Goal: Transaction & Acquisition: Purchase product/service

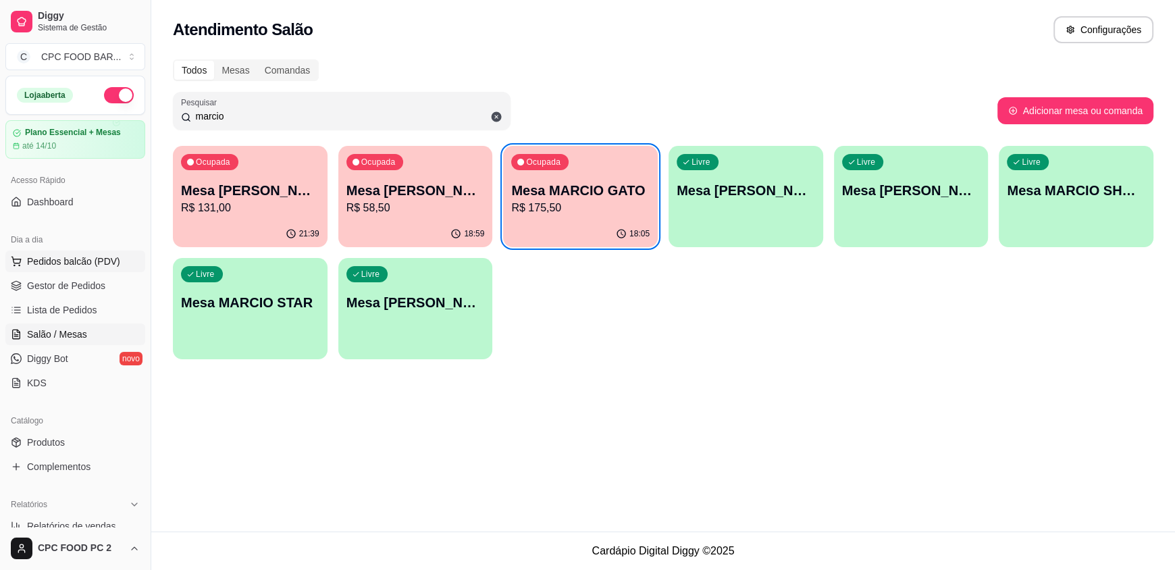
click at [58, 259] on span "Pedidos balcão (PDV)" at bounding box center [73, 262] width 93 height 14
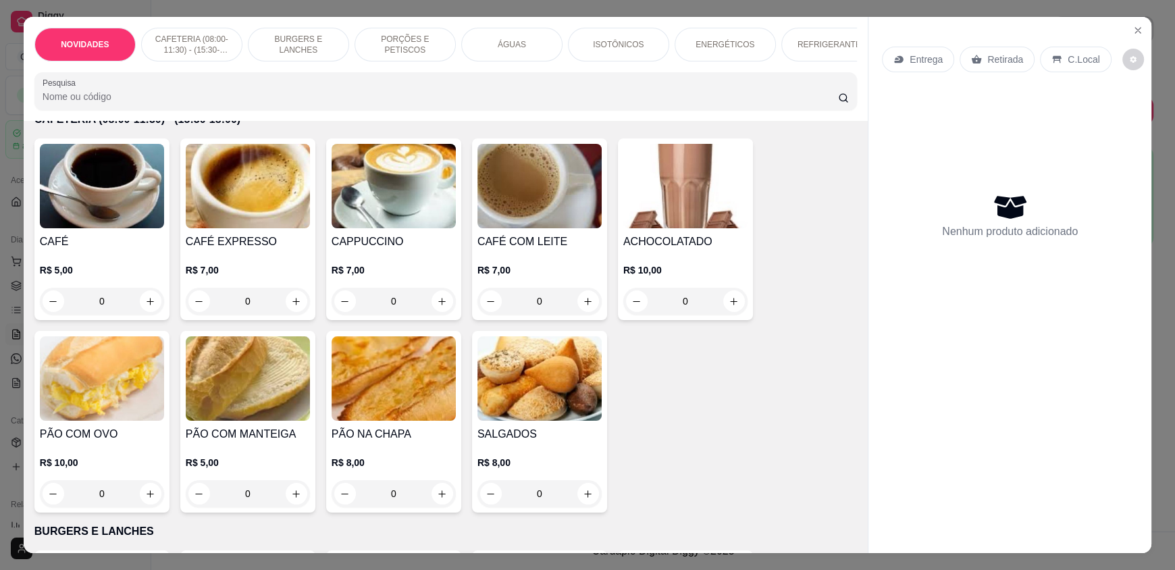
scroll to position [337, 0]
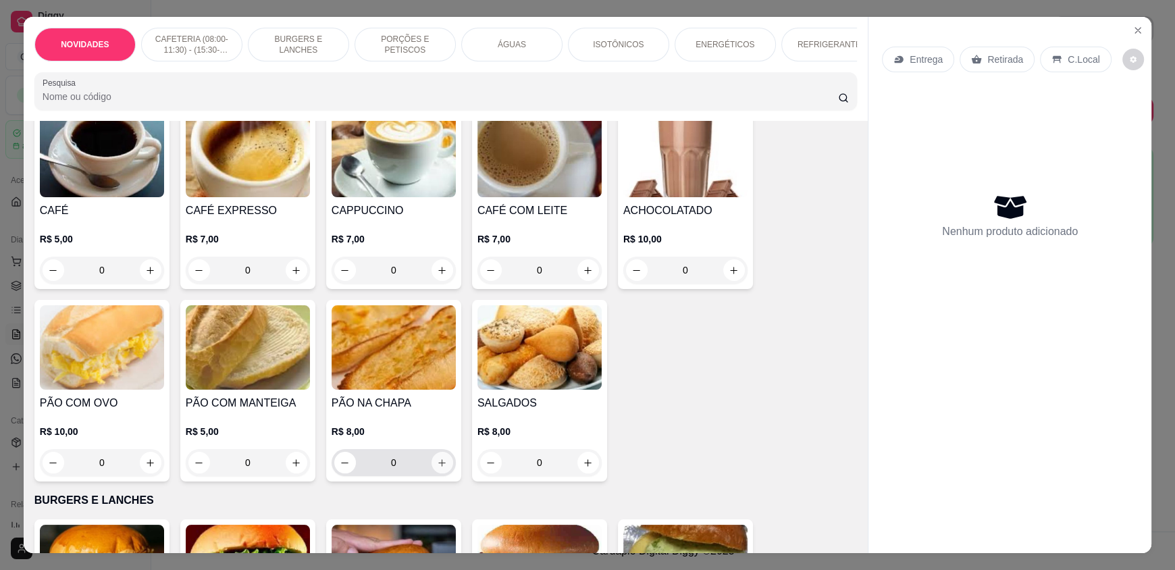
click at [431, 469] on button "increase-product-quantity" at bounding box center [442, 463] width 22 height 22
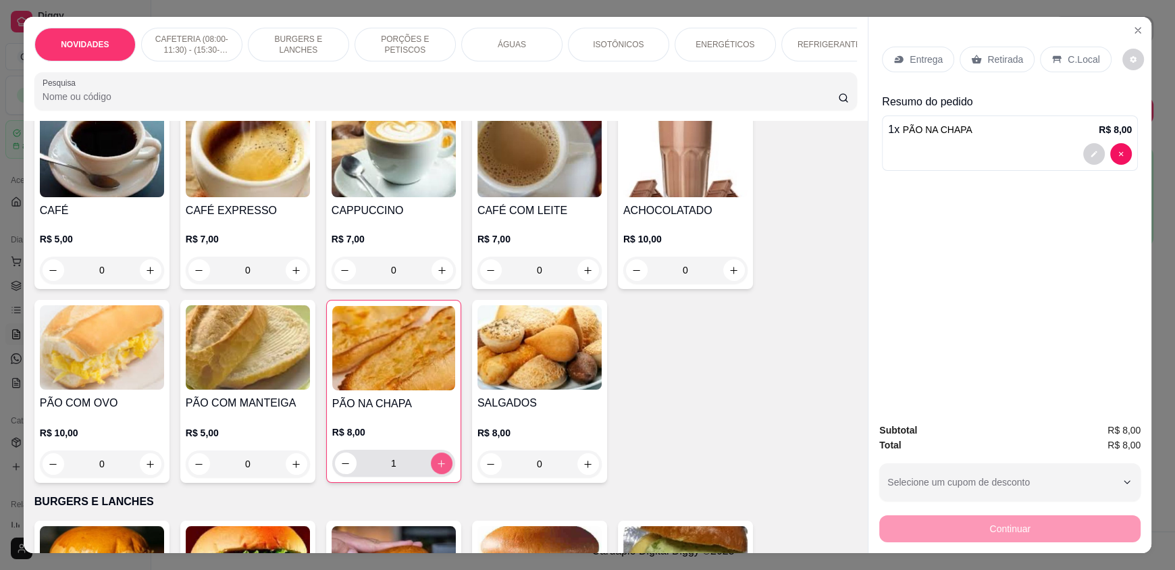
type input "1"
click at [1070, 57] on p "C.Local" at bounding box center [1084, 60] width 32 height 14
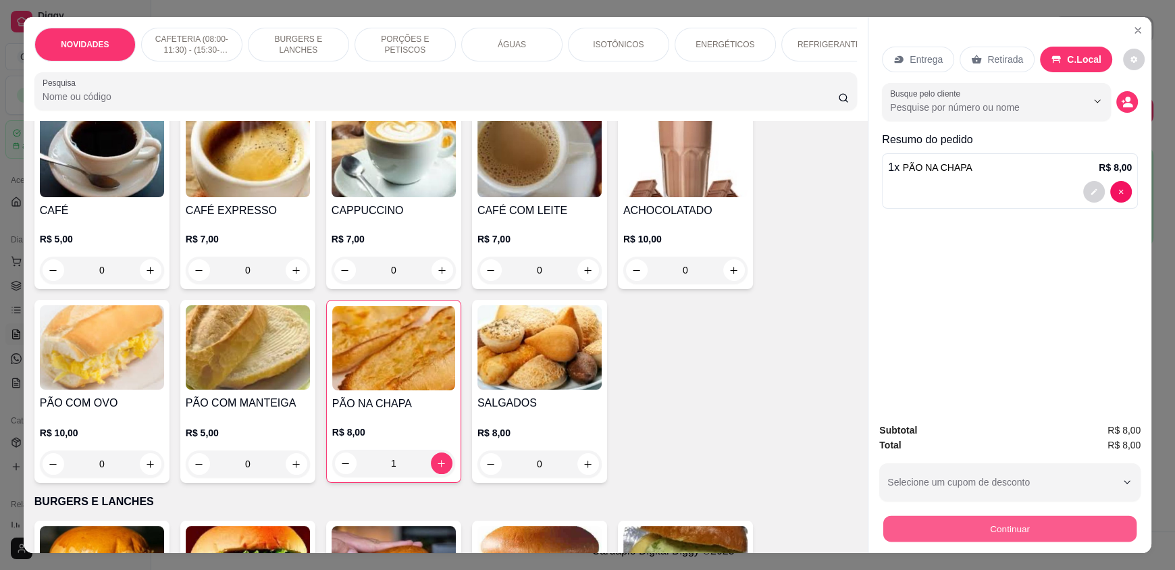
click at [967, 521] on button "Continuar" at bounding box center [1009, 528] width 253 height 26
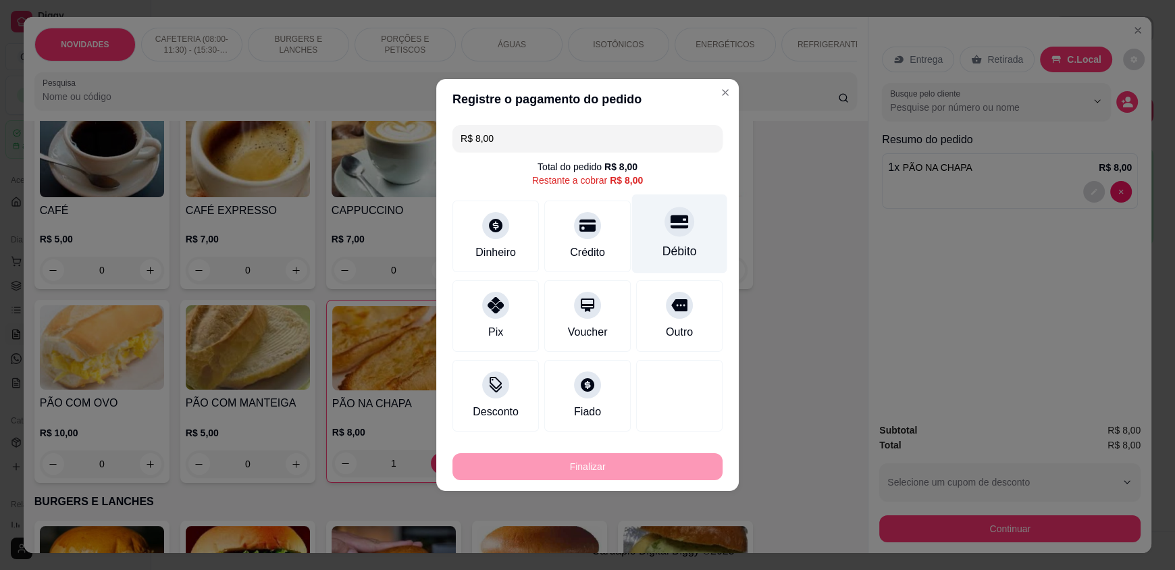
click at [671, 230] on icon at bounding box center [680, 222] width 18 height 18
type input "R$ 0,00"
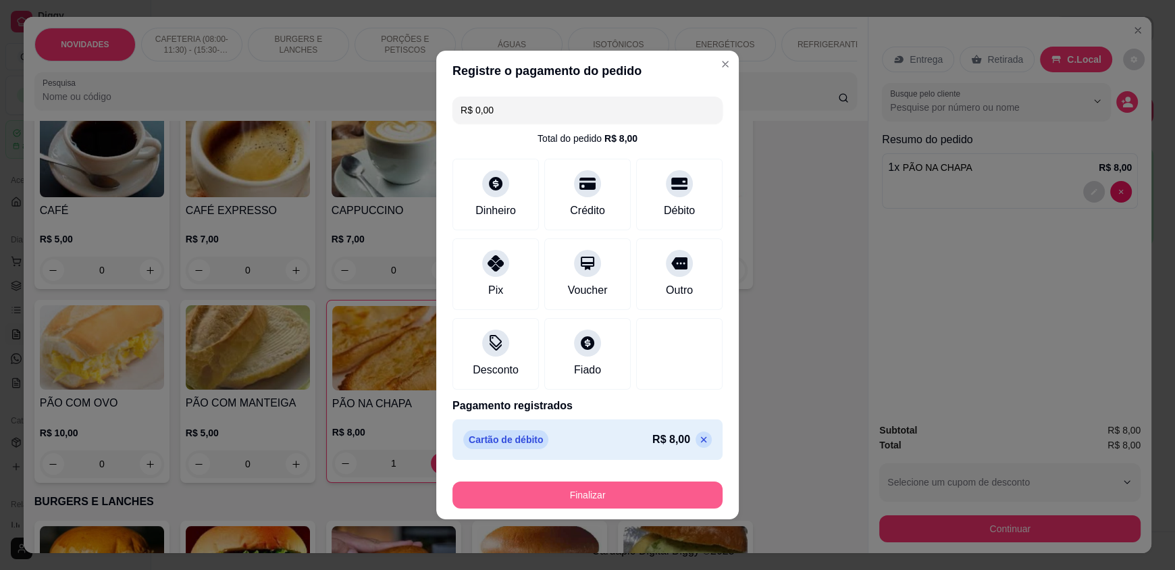
click at [593, 498] on button "Finalizar" at bounding box center [587, 494] width 270 height 27
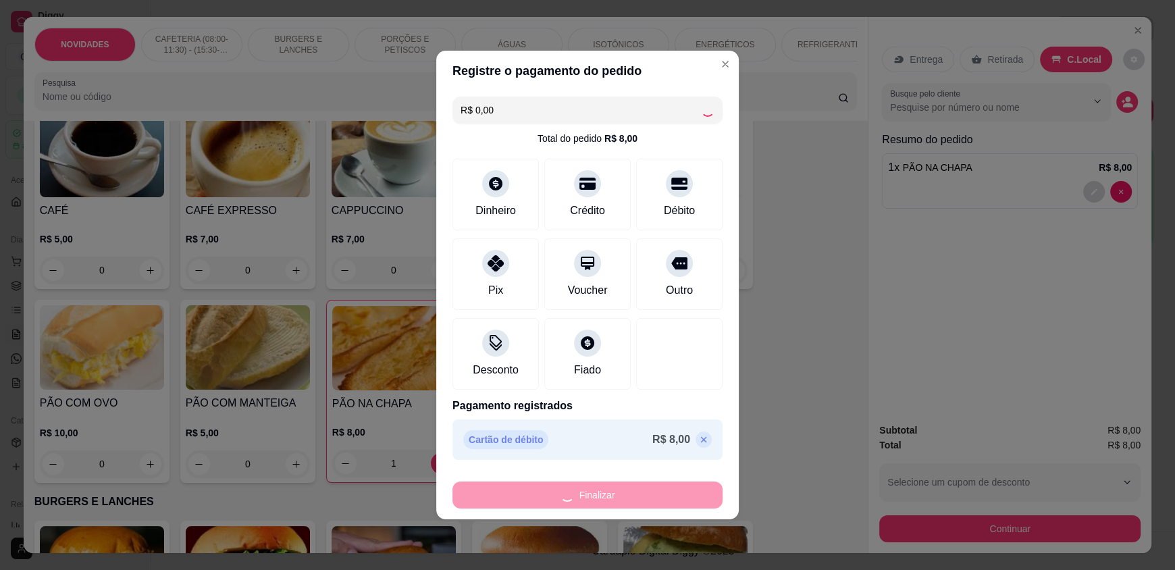
type input "0"
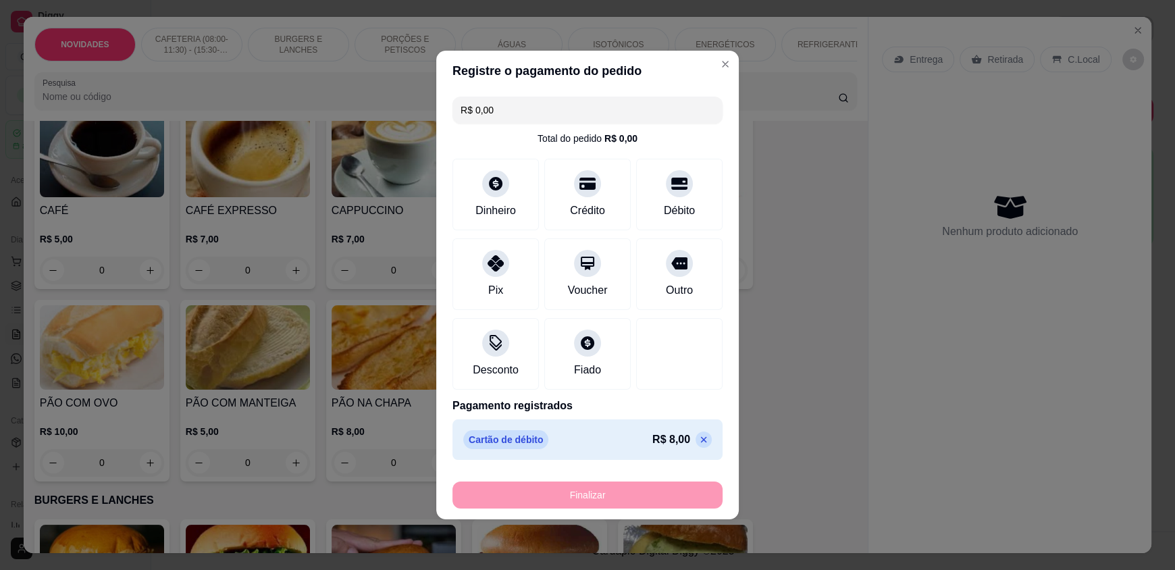
type input "-R$ 8,00"
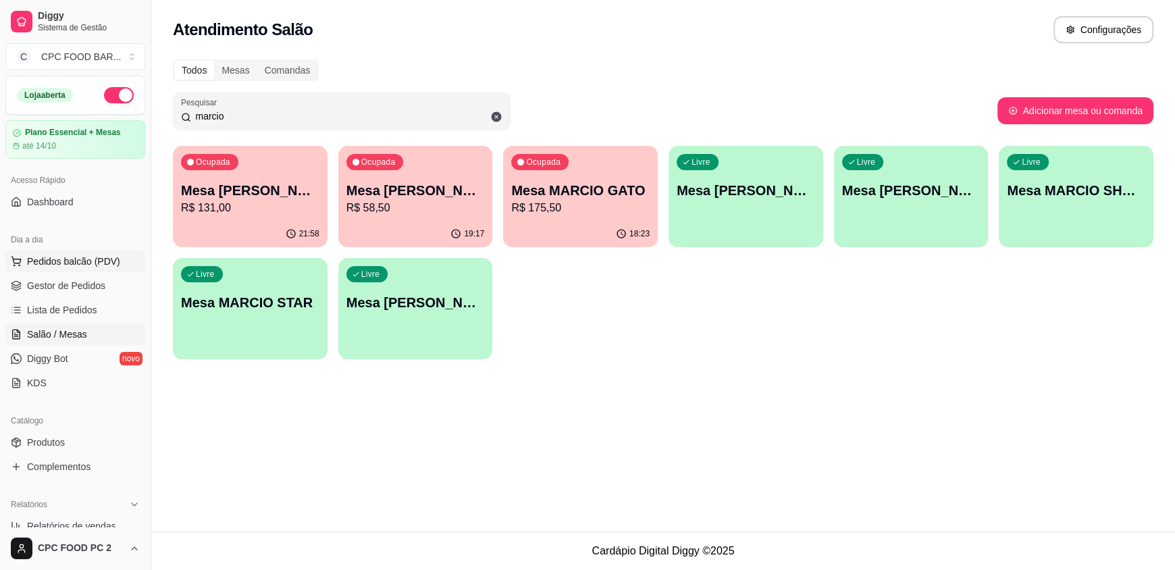
click at [99, 261] on span "Pedidos balcão (PDV)" at bounding box center [73, 262] width 93 height 14
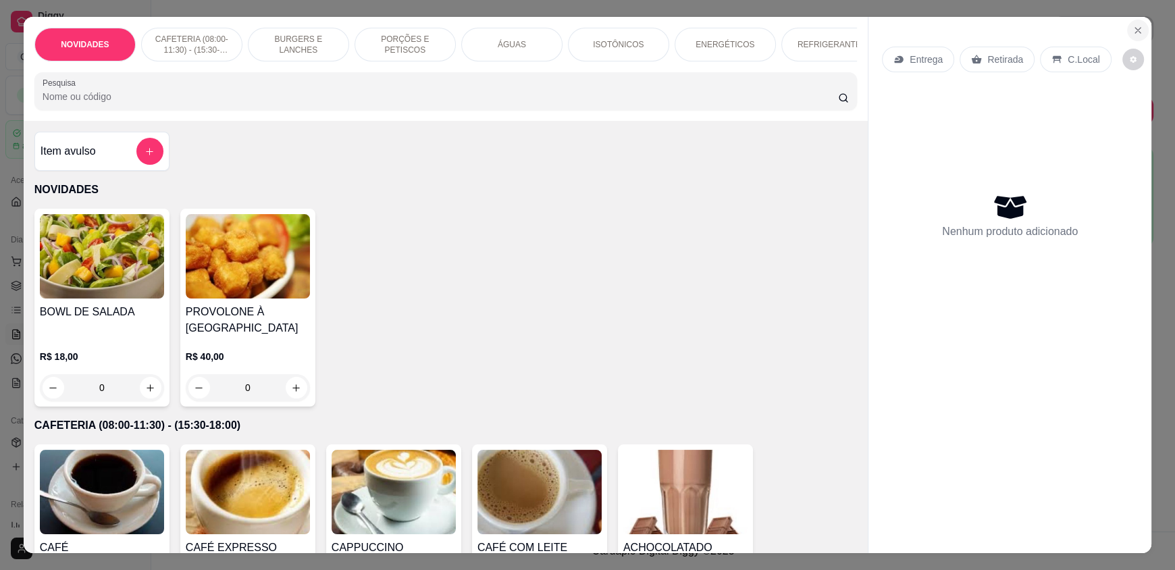
click at [1132, 30] on icon "Close" at bounding box center [1137, 30] width 11 height 11
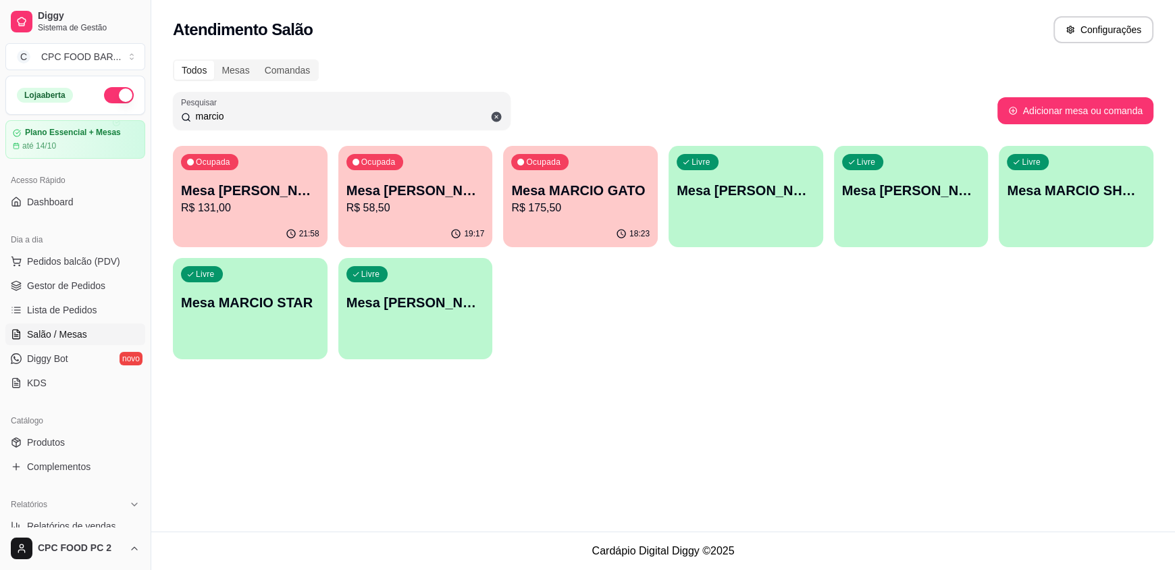
drag, startPoint x: 359, startPoint y: 122, endPoint x: 161, endPoint y: 126, distance: 197.9
click at [161, 126] on div "Todos Mesas Comandas Pesquisar marcio Adicionar mesa ou comanda Ocupada Mesa [P…" at bounding box center [663, 213] width 1024 height 324
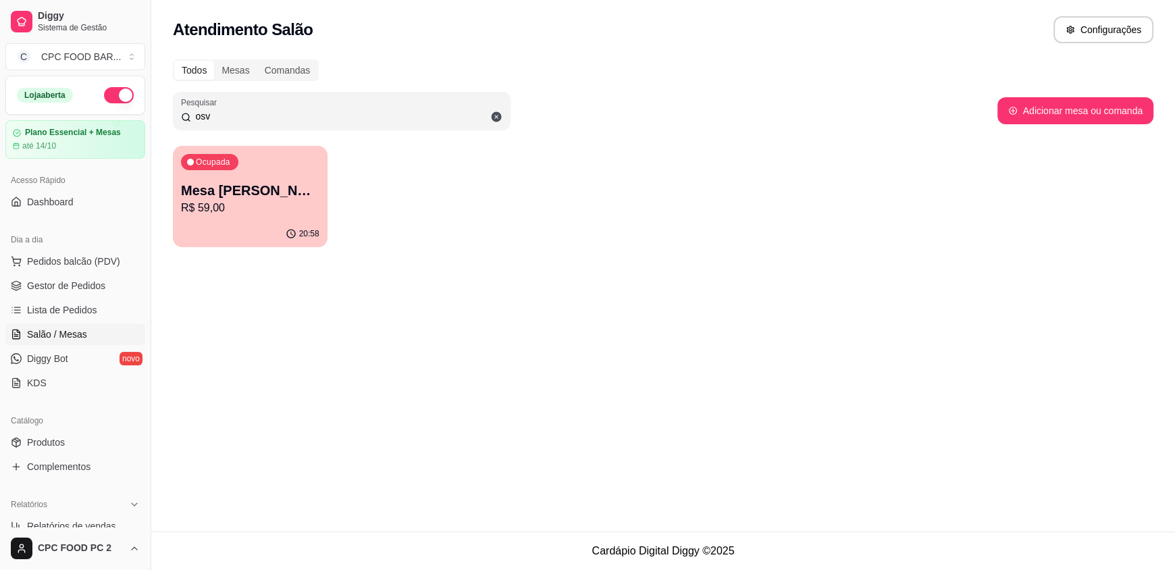
type input "osv"
click at [213, 186] on p "Mesa [PERSON_NAME]" at bounding box center [250, 191] width 134 height 18
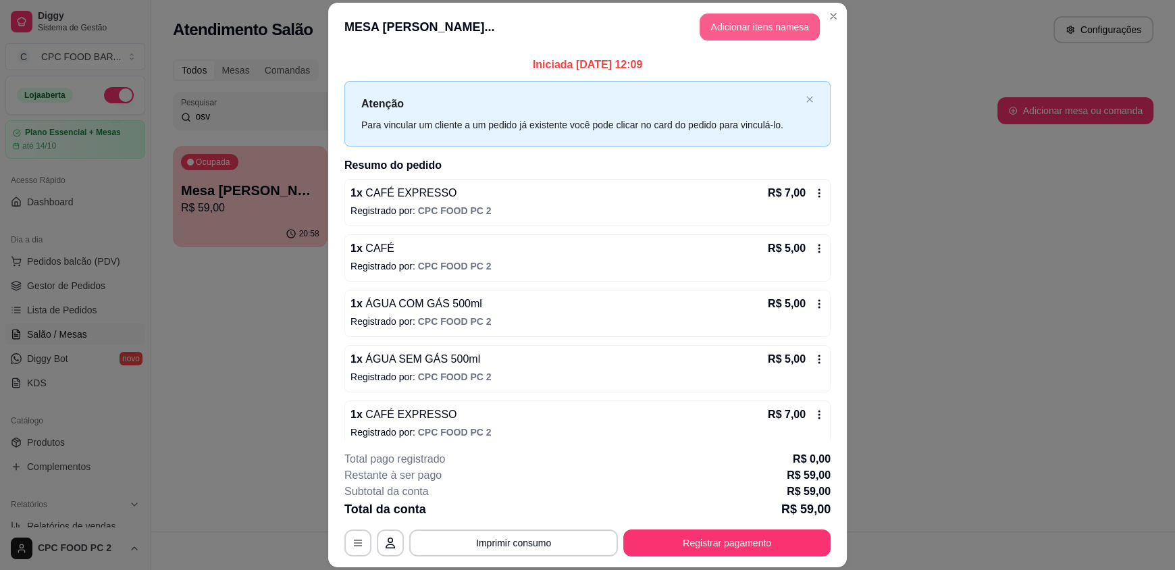
click at [762, 22] on button "Adicionar itens na mesa" at bounding box center [760, 27] width 120 height 27
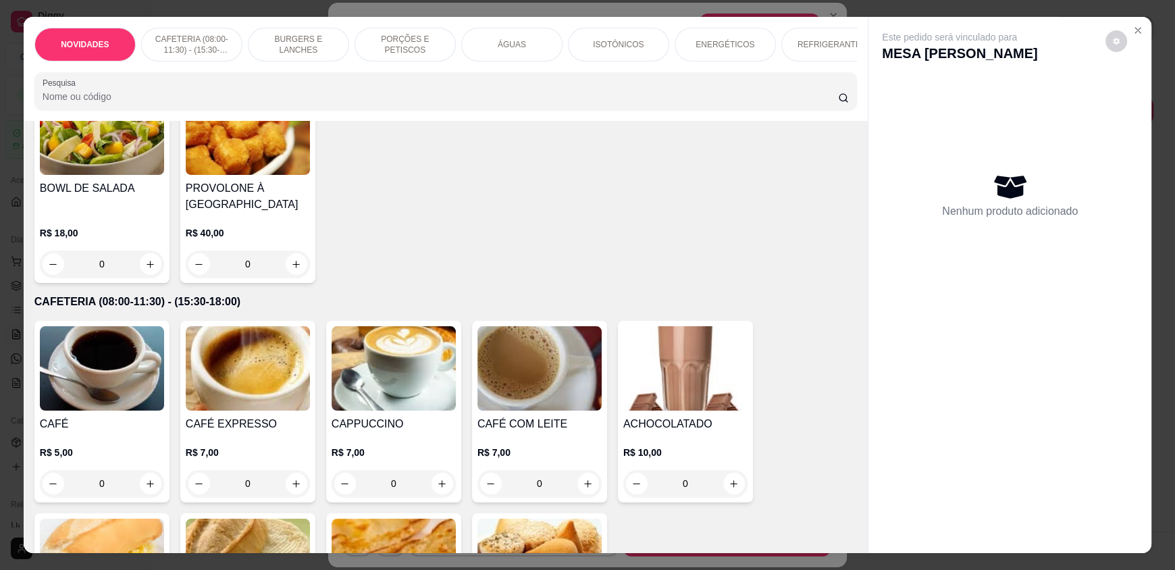
scroll to position [270, 0]
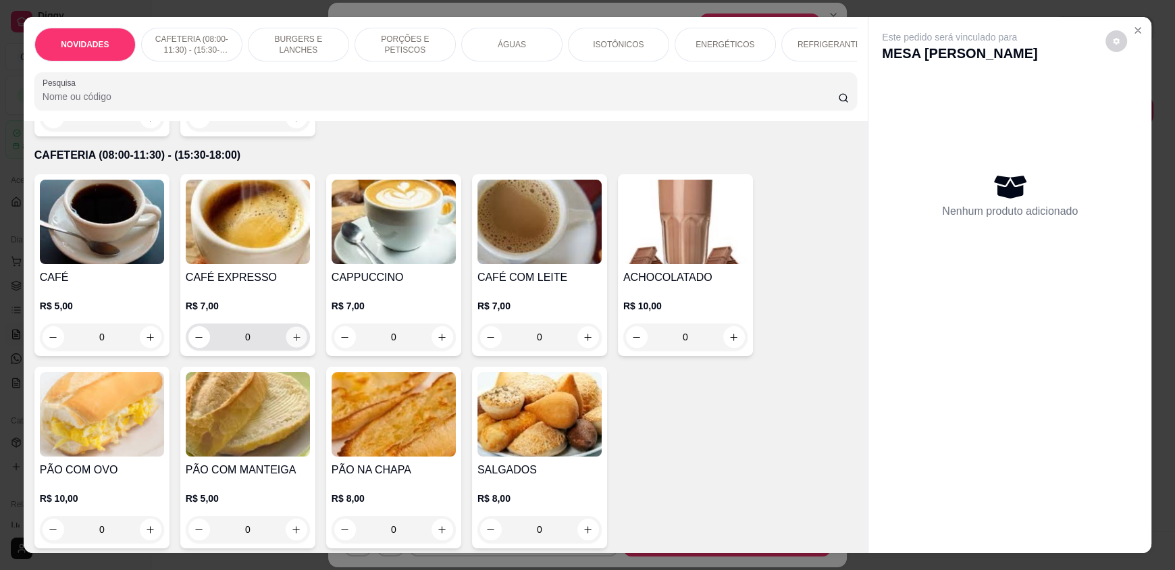
click at [286, 347] on button "increase-product-quantity" at bounding box center [296, 337] width 21 height 21
type input "1"
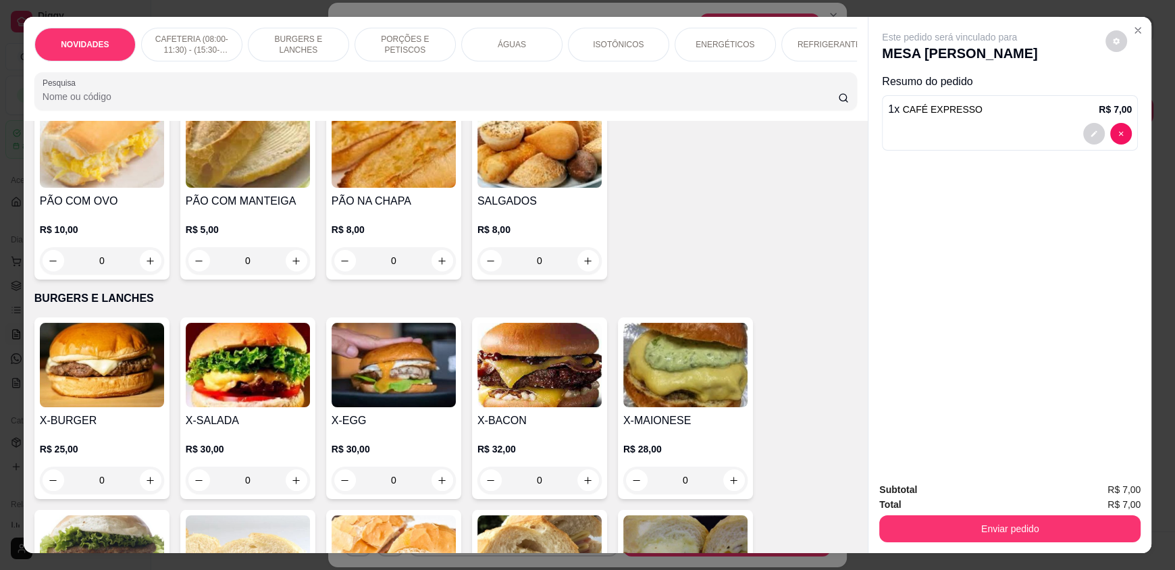
scroll to position [540, 0]
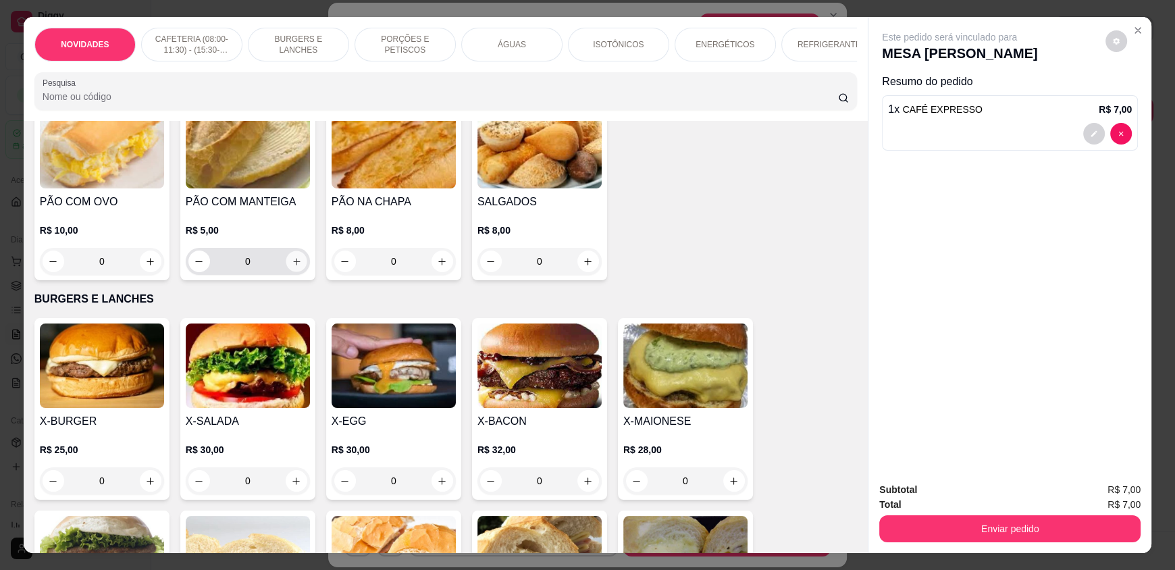
click at [292, 267] on icon "increase-product-quantity" at bounding box center [297, 262] width 10 height 10
type input "1"
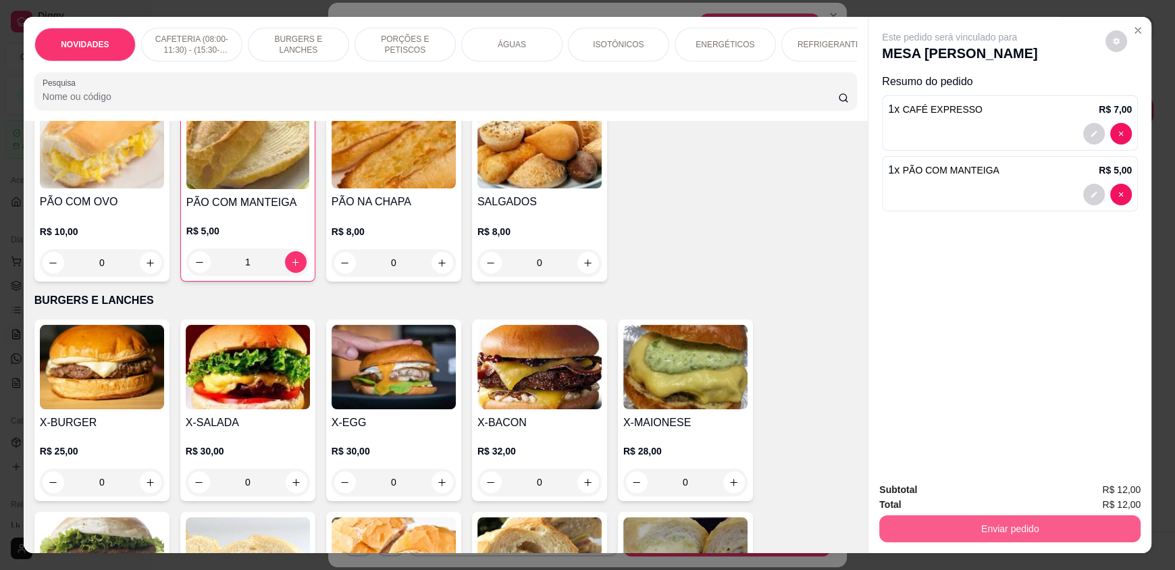
click at [938, 525] on button "Enviar pedido" at bounding box center [1009, 528] width 261 height 27
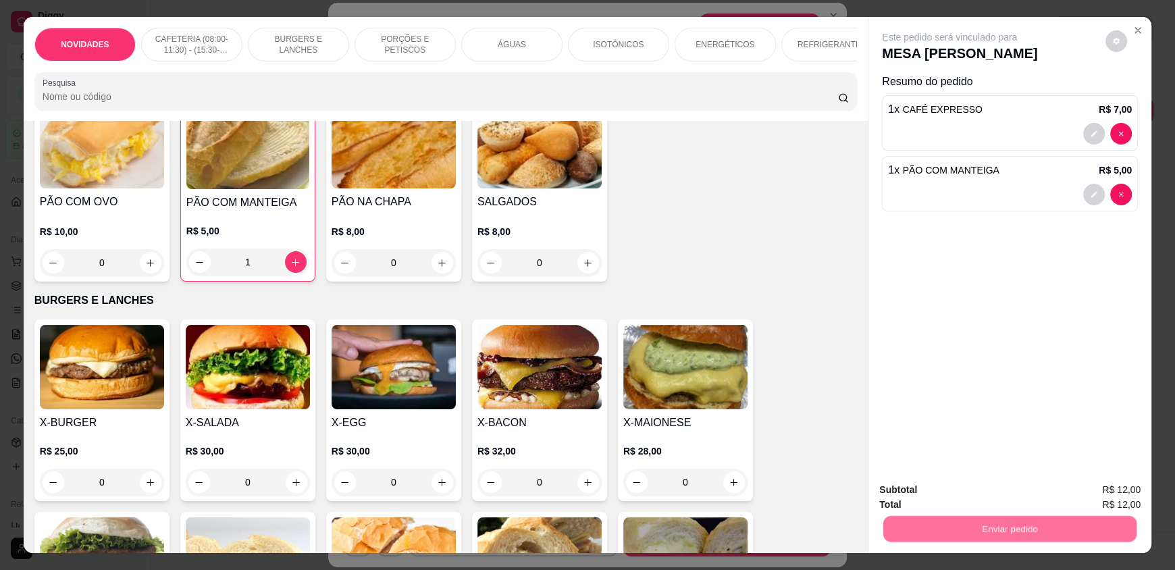
click at [940, 500] on button "Não registrar e enviar pedido" at bounding box center [965, 495] width 136 height 25
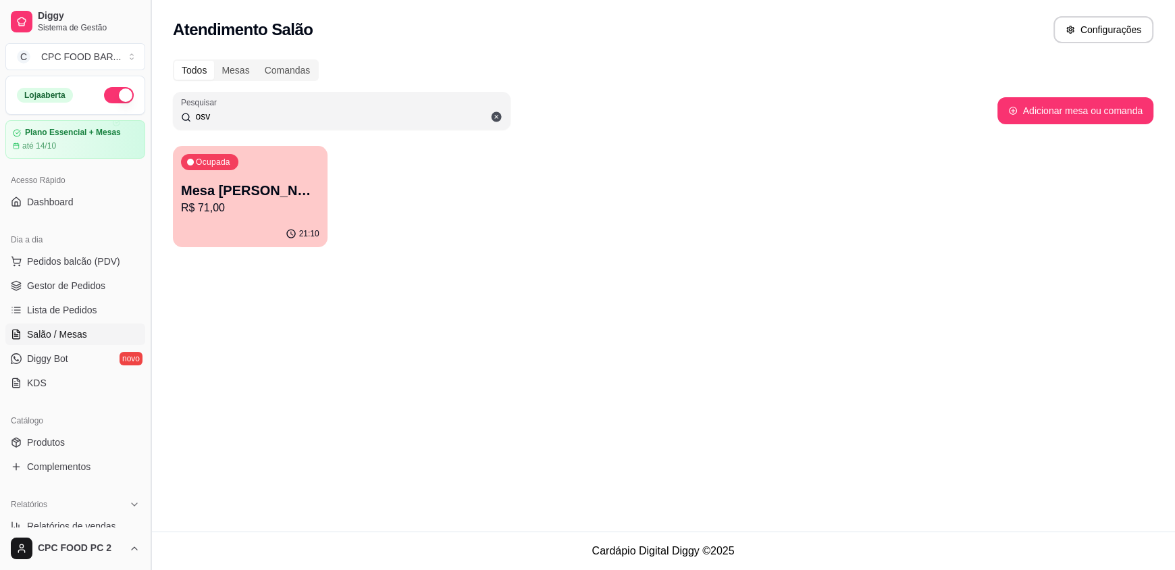
drag, startPoint x: 217, startPoint y: 111, endPoint x: 155, endPoint y: 107, distance: 62.2
click at [155, 107] on div "Diggy Sistema de Gestão C CPC FOOD BAR ... Loja aberta Plano Essencial + Mesas …" at bounding box center [587, 285] width 1175 height 570
type input "enio"
click at [234, 176] on div "Ocupada Mesa ENIO R$ 7,00" at bounding box center [250, 183] width 155 height 75
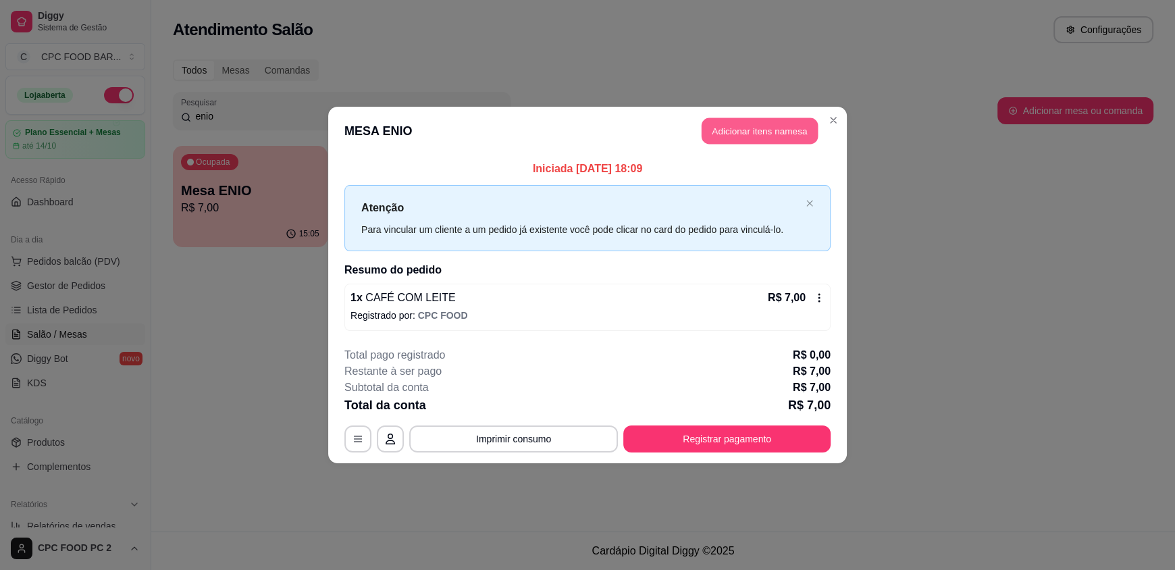
click at [758, 133] on button "Adicionar itens na mesa" at bounding box center [760, 131] width 116 height 26
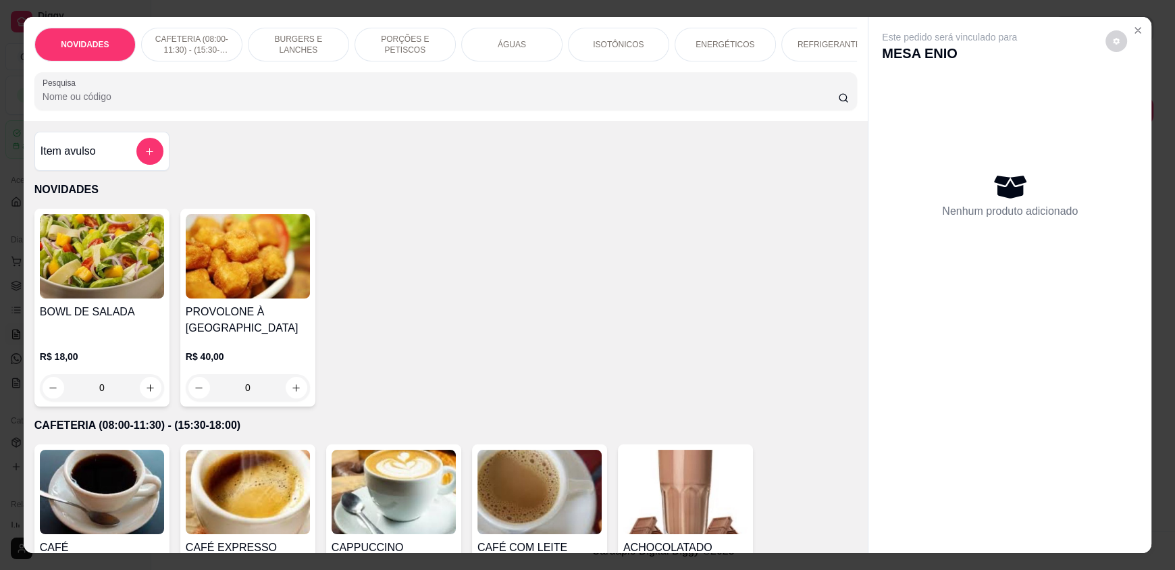
scroll to position [202, 0]
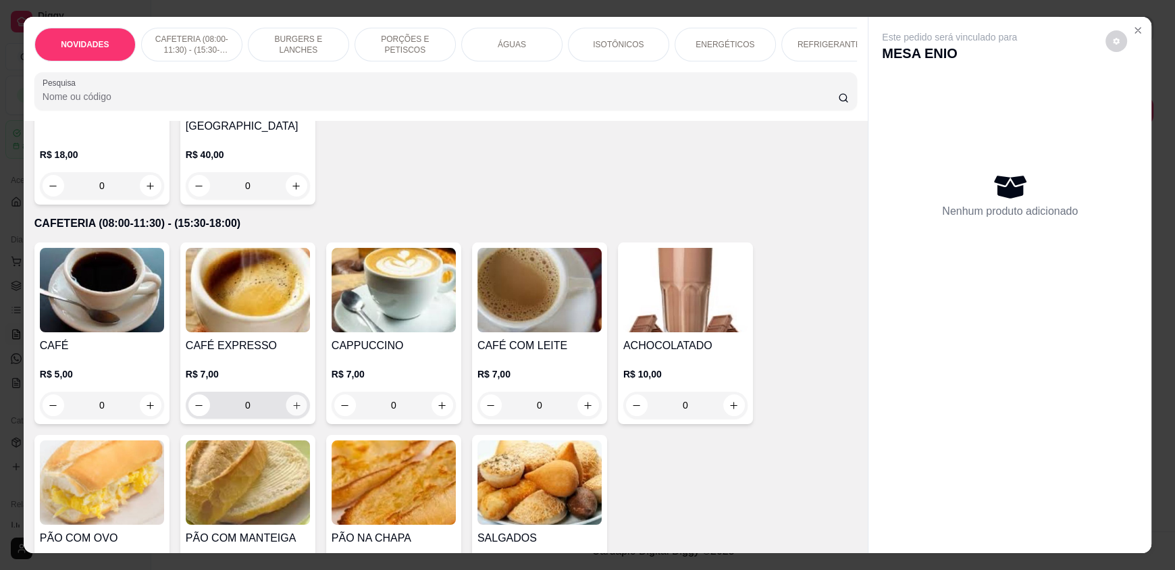
click at [292, 411] on icon "increase-product-quantity" at bounding box center [297, 405] width 10 height 10
type input "1"
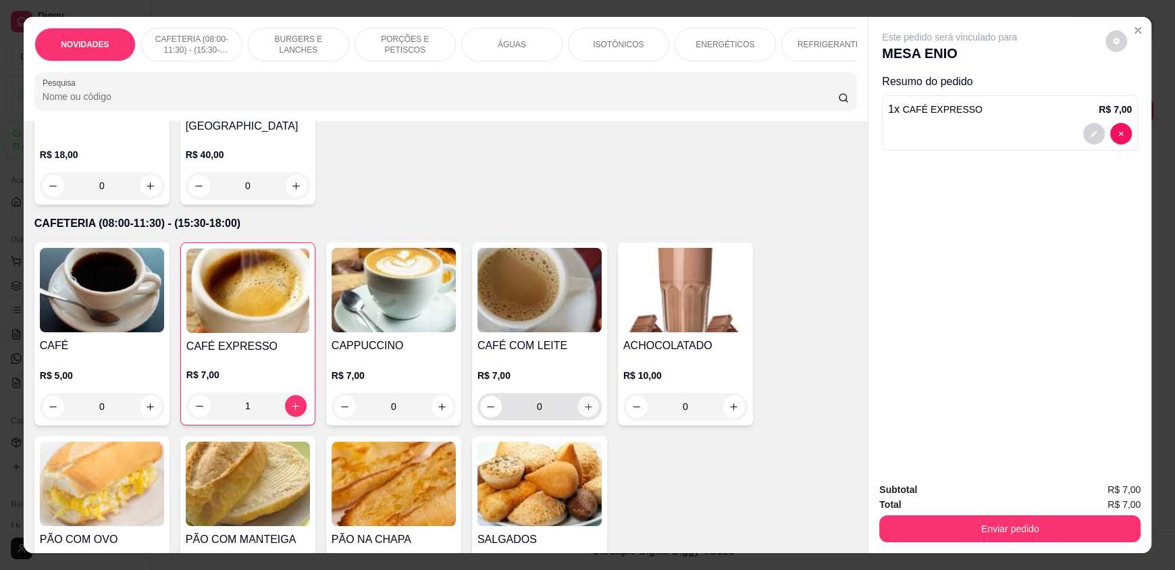
click at [577, 415] on button "increase-product-quantity" at bounding box center [587, 406] width 21 height 21
type input "1"
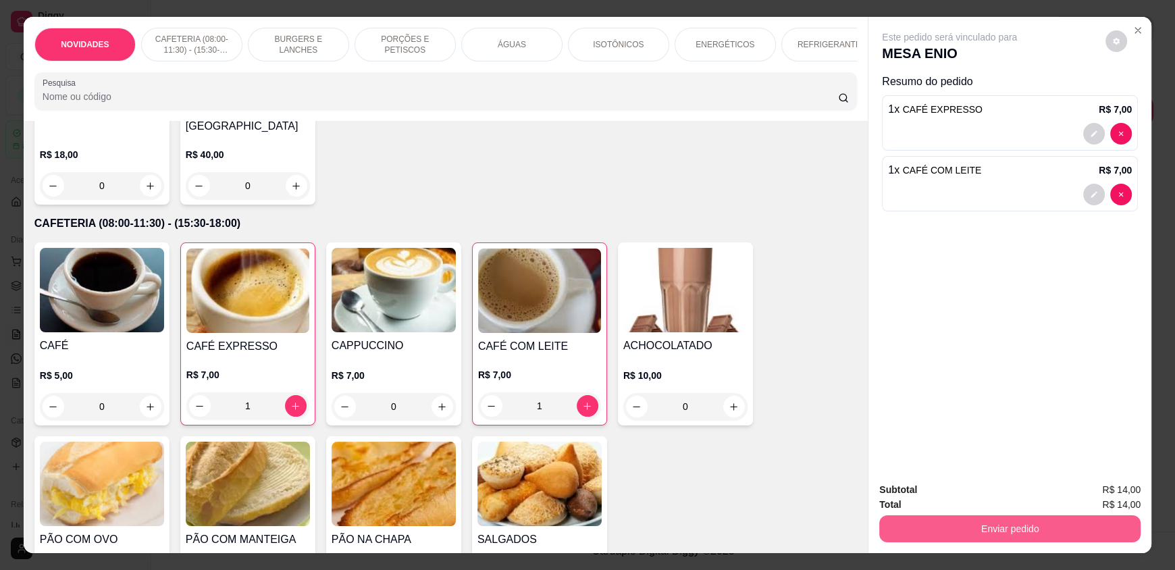
click at [925, 527] on button "Enviar pedido" at bounding box center [1009, 528] width 261 height 27
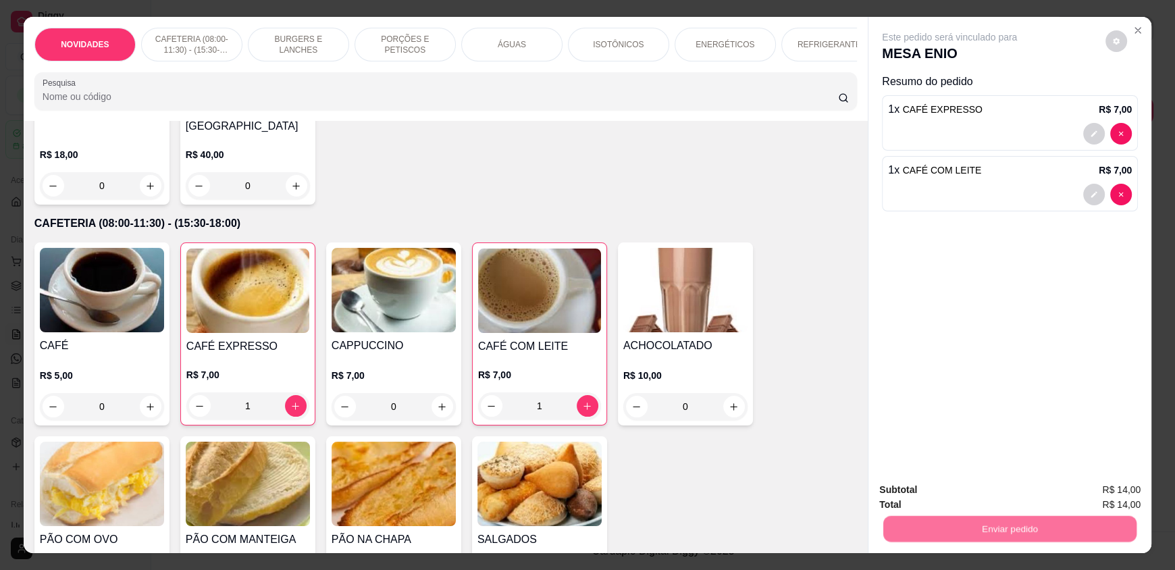
click at [925, 505] on button "Não registrar e enviar pedido" at bounding box center [965, 495] width 136 height 25
